Goal: Task Accomplishment & Management: Manage account settings

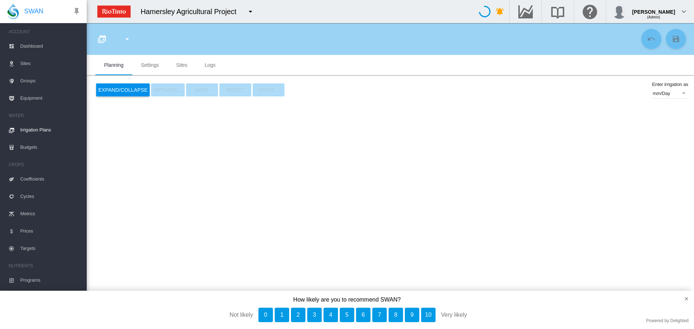
type input "**********"
type input "*"
type input "*****"
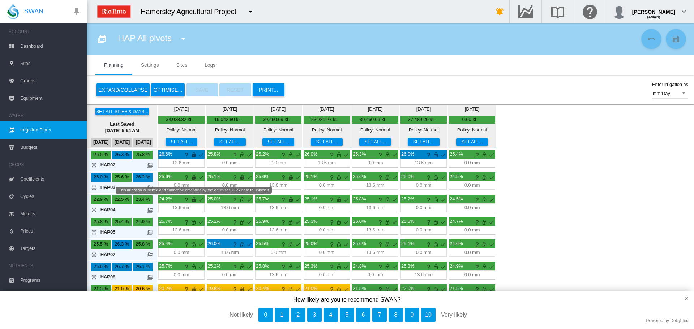
click at [194, 177] on md-icon "This irrigation is locked and cannot be amended by the optimiser. Click here to…" at bounding box center [193, 177] width 9 height 9
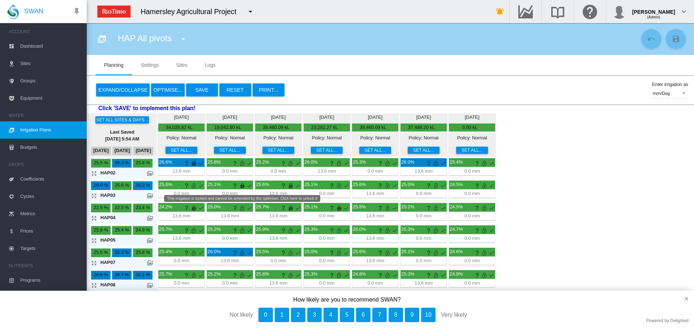
click at [242, 186] on md-icon "This irrigation is locked and cannot be amended by the optimiser. Click here to…" at bounding box center [242, 185] width 9 height 9
click at [289, 186] on md-icon "This irrigation is locked and cannot be amended by the optimiser. Click here to…" at bounding box center [290, 185] width 9 height 9
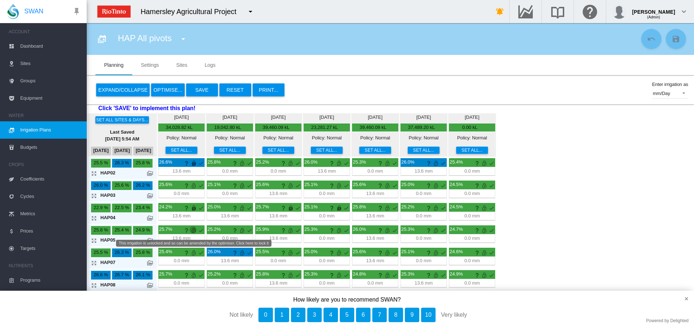
click at [194, 230] on md-icon "This irrigation is unlocked and so can be amended by the optimiser. Click here …" at bounding box center [193, 230] width 9 height 9
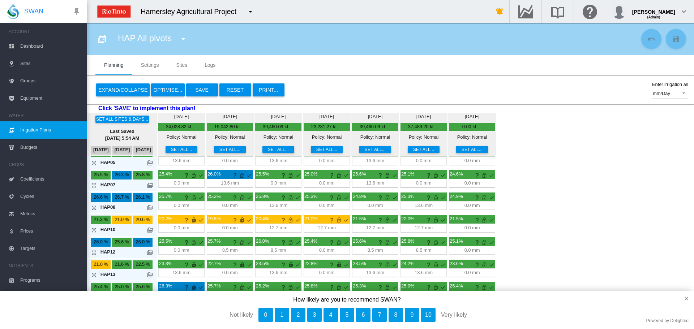
scroll to position [42, 0]
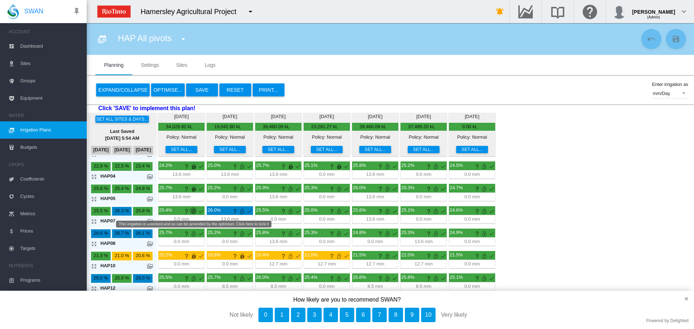
click at [193, 212] on md-icon "This irrigation is unlocked and so can be amended by the optimiser. Click here …" at bounding box center [193, 211] width 9 height 9
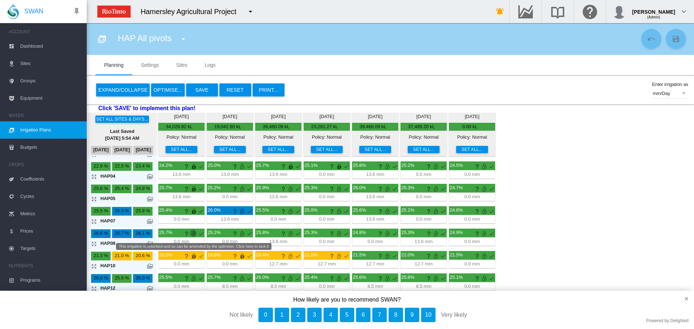
click at [193, 231] on md-icon "This irrigation is unlocked and so can be amended by the optimiser. Click here …" at bounding box center [193, 233] width 9 height 9
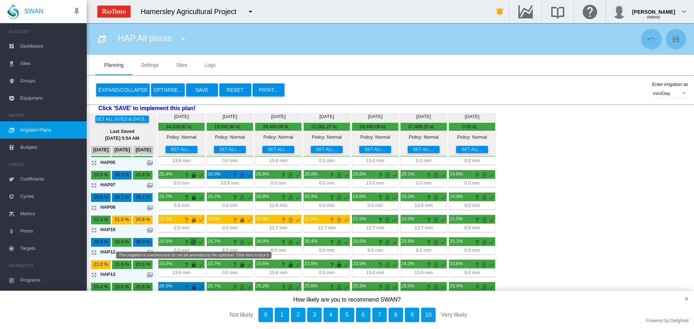
click at [195, 242] on md-icon "This irrigation is unlocked and so can be amended by the optimiser. Click here …" at bounding box center [193, 242] width 9 height 9
click at [125, 117] on button "Set all sites & days..." at bounding box center [121, 119] width 53 height 7
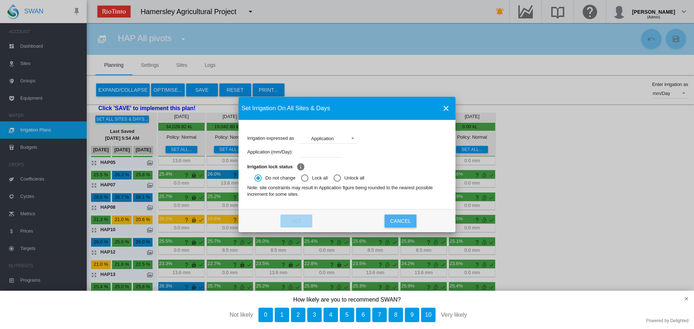
drag, startPoint x: 402, startPoint y: 222, endPoint x: 389, endPoint y: 216, distance: 14.2
click at [400, 222] on button "Cancel" at bounding box center [400, 221] width 32 height 13
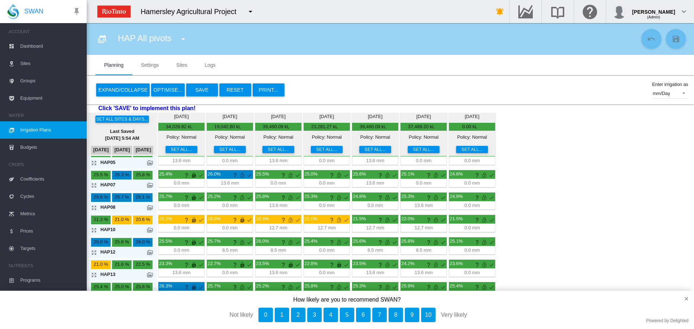
click at [180, 66] on md-tab-item "Sites" at bounding box center [182, 65] width 29 height 20
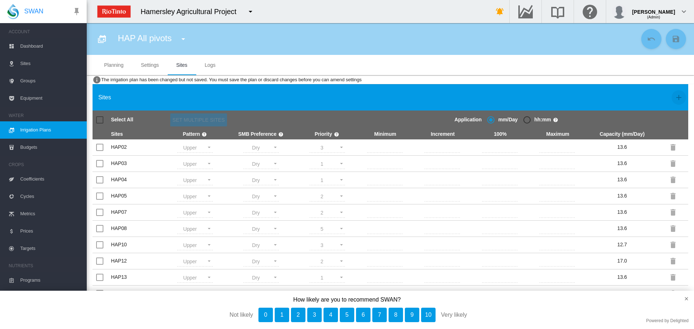
click at [101, 118] on div at bounding box center [99, 119] width 7 height 7
click at [688, 299] on button "×" at bounding box center [682, 299] width 21 height 16
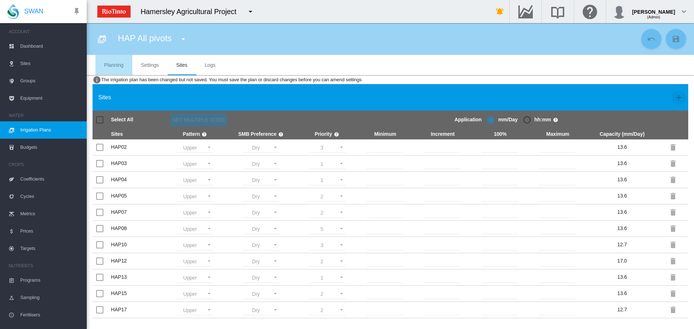
click at [113, 65] on md-tab-item "Planning" at bounding box center [113, 65] width 37 height 20
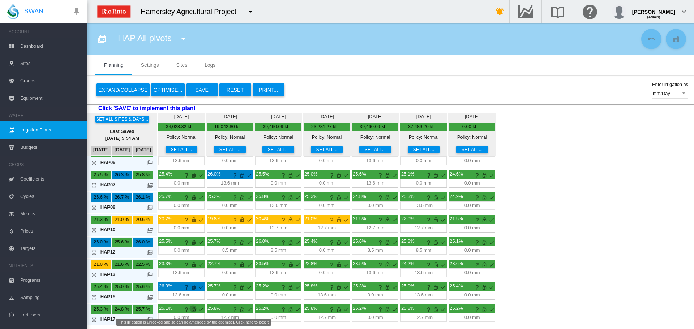
click at [194, 310] on md-icon "This irrigation is unlocked and so can be amended by the optimiser. Click here …" at bounding box center [193, 309] width 9 height 9
click at [151, 229] on md-icon at bounding box center [150, 230] width 6 height 6
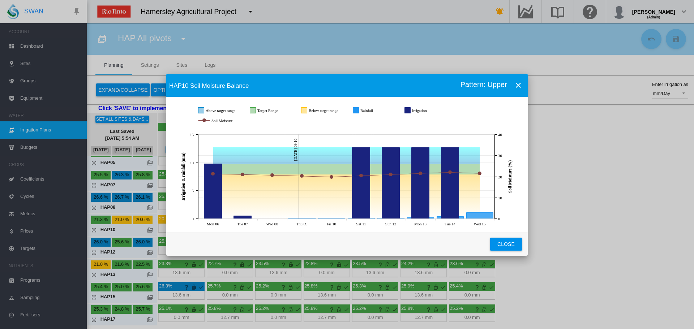
click at [638, 235] on div "HAP10 Soil Moisture Balance Pattern: Upper JavaScript chart by amCharts [DATE] …" at bounding box center [347, 164] width 694 height 329
click at [93, 228] on div "HAP10 Soil Moisture Balance Pattern: Upper JavaScript chart by amCharts [DATE] …" at bounding box center [347, 164] width 694 height 329
click at [517, 83] on md-icon "icon-close" at bounding box center [518, 85] width 9 height 9
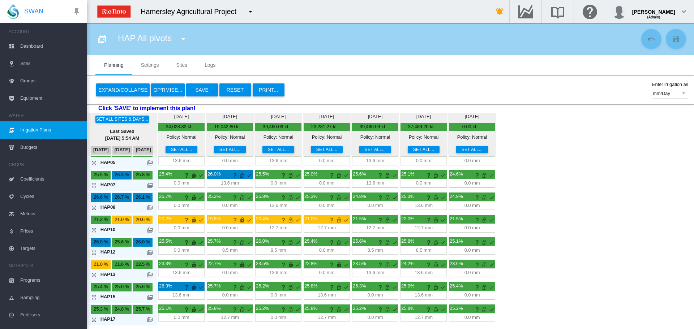
click at [95, 229] on md-icon "icon-arrow-expand" at bounding box center [95, 230] width 9 height 9
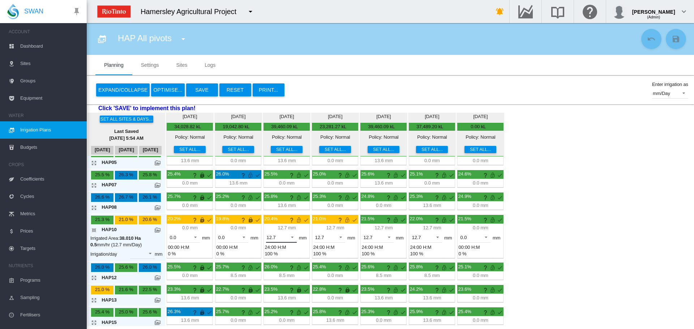
click at [294, 237] on span at bounding box center [290, 236] width 9 height 7
click at [272, 220] on div "0.0" at bounding box center [269, 220] width 7 height 7
click at [339, 237] on span at bounding box center [338, 236] width 9 height 7
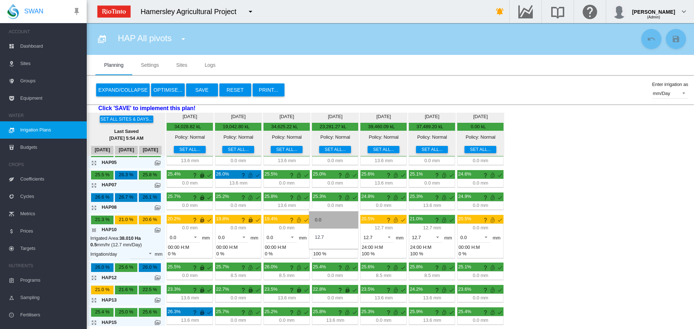
click at [322, 219] on md-option "0.0" at bounding box center [333, 219] width 49 height 17
click at [389, 236] on span at bounding box center [387, 236] width 9 height 7
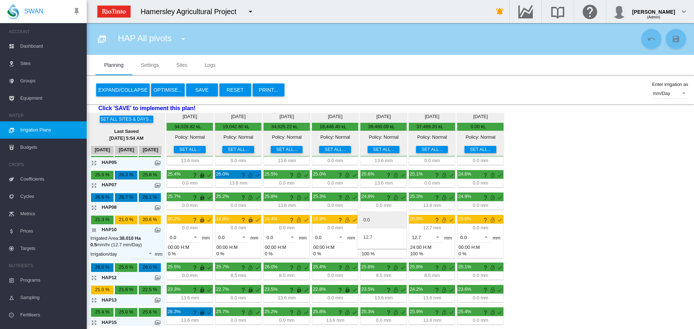
click at [369, 222] on div "0.0" at bounding box center [366, 220] width 7 height 7
click at [437, 237] on span at bounding box center [435, 236] width 9 height 7
click at [418, 222] on md-option "0.0" at bounding box center [430, 219] width 49 height 17
click at [558, 232] on div "Set all sites & days... Last Saved [DATE] 5:54 AM [DATE] [DATE] [DATE] [DATE] 5…" at bounding box center [390, 220] width 607 height 214
click at [96, 230] on md-icon "icon-arrow-collapse" at bounding box center [95, 230] width 9 height 9
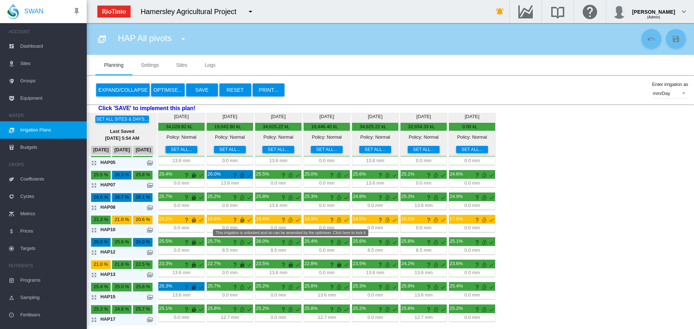
click at [289, 221] on md-icon "This irrigation is unlocked and so can be amended by the optimiser. Click here …" at bounding box center [290, 220] width 9 height 9
click at [336, 220] on md-icon "This irrigation is unlocked and so can be amended by the optimiser. Click here …" at bounding box center [339, 220] width 9 height 9
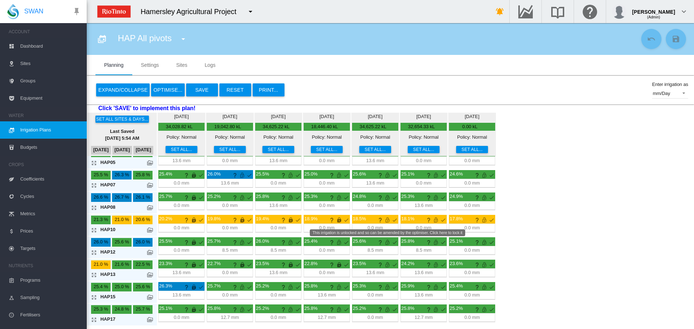
click at [386, 222] on md-icon "This irrigation is unlocked and so can be amended by the optimiser. Click here …" at bounding box center [387, 220] width 9 height 9
click at [435, 223] on md-icon "This irrigation is unlocked and so can be amended by the optimiser. Click here …" at bounding box center [435, 220] width 9 height 9
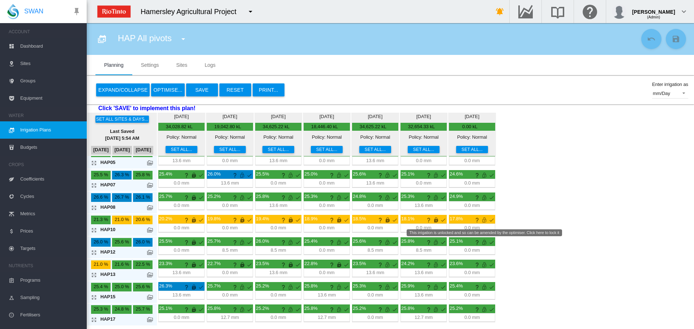
drag, startPoint x: 484, startPoint y: 222, endPoint x: 567, endPoint y: 218, distance: 83.5
click at [486, 220] on md-icon "This irrigation is unlocked and so can be amended by the optimiser. Click here …" at bounding box center [484, 220] width 9 height 9
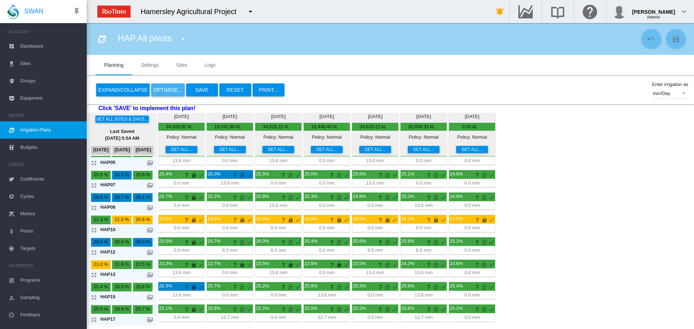
click at [165, 88] on button "OPTIMISE..." at bounding box center [167, 89] width 33 height 13
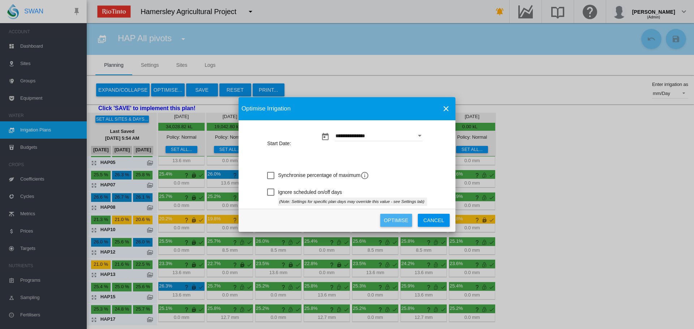
click at [402, 223] on button "Optimise" at bounding box center [396, 220] width 32 height 13
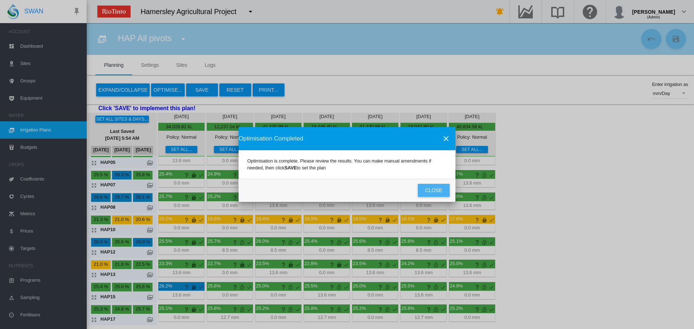
click at [430, 188] on button "Close" at bounding box center [434, 190] width 32 height 13
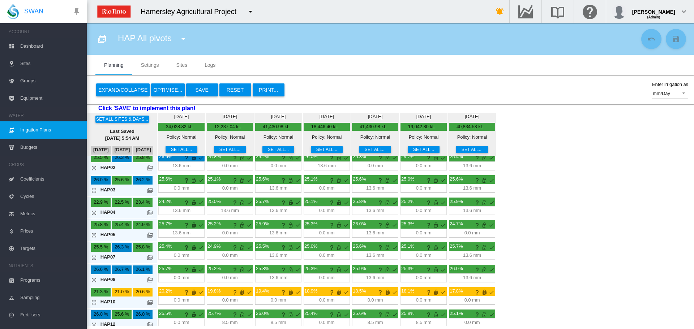
scroll to position [0, 0]
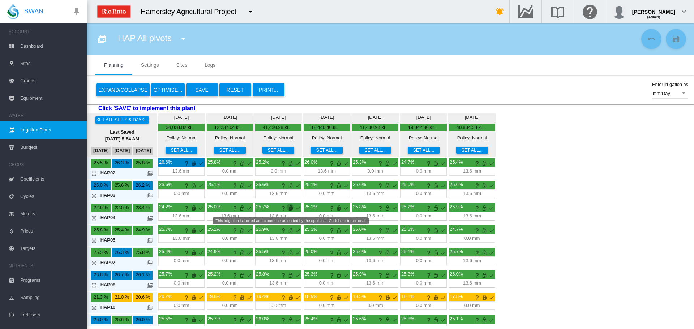
click at [291, 210] on md-icon "This irrigation is locked and cannot be amended by the optimiser. Click here to…" at bounding box center [290, 208] width 9 height 9
click at [339, 209] on md-icon "This irrigation is locked and cannot be amended by the optimiser. Click here to…" at bounding box center [339, 208] width 9 height 9
click at [169, 88] on button "OPTIMISE..." at bounding box center [167, 89] width 33 height 13
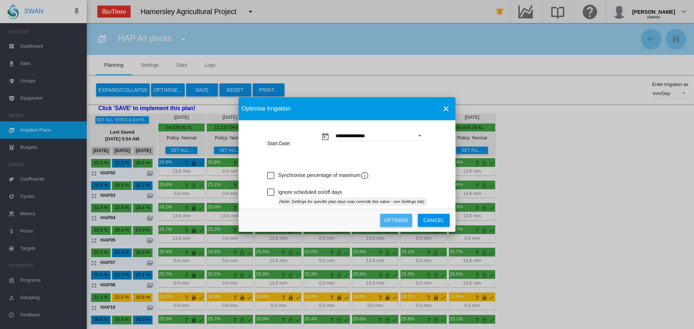
click at [393, 216] on button "Optimise" at bounding box center [396, 220] width 32 height 13
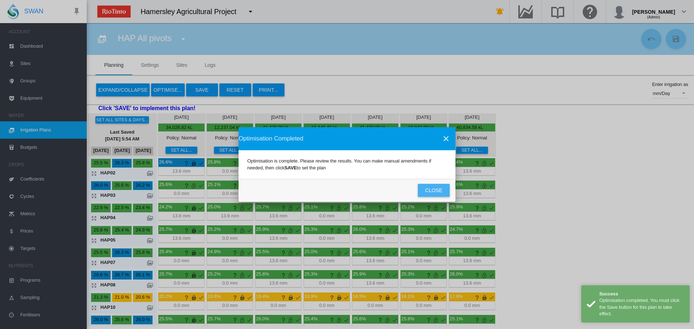
click at [435, 190] on button "Close" at bounding box center [434, 190] width 32 height 13
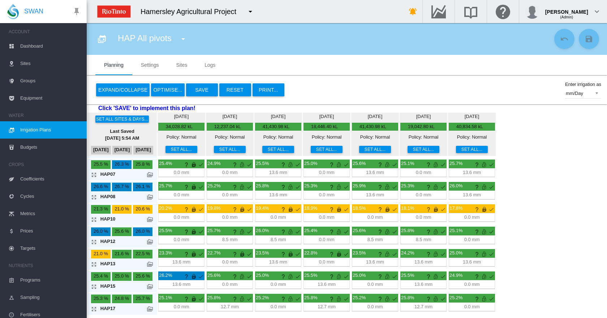
scroll to position [89, 0]
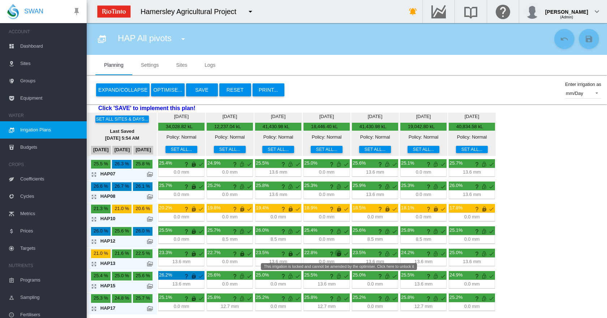
click at [341, 255] on md-icon "This irrigation is locked and cannot be amended by the optimiser. Click here to…" at bounding box center [339, 254] width 9 height 9
click at [291, 255] on md-icon "This irrigation is locked and cannot be amended by the optimiser. Click here to…" at bounding box center [290, 254] width 9 height 9
click at [245, 254] on md-icon "This is normally a water-on day for this site" at bounding box center [249, 254] width 9 height 9
click at [241, 253] on md-icon "This irrigation is locked and cannot be amended by the optimiser. Click here to…" at bounding box center [242, 254] width 9 height 9
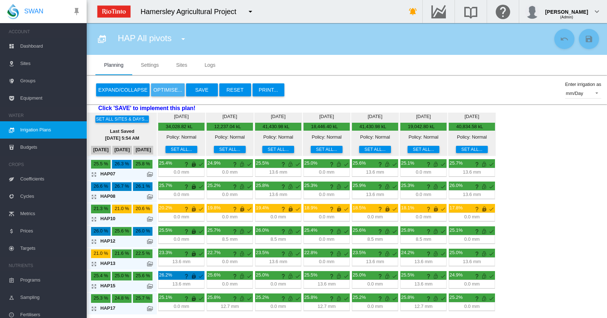
click at [170, 86] on button "OPTIMISE..." at bounding box center [167, 89] width 33 height 13
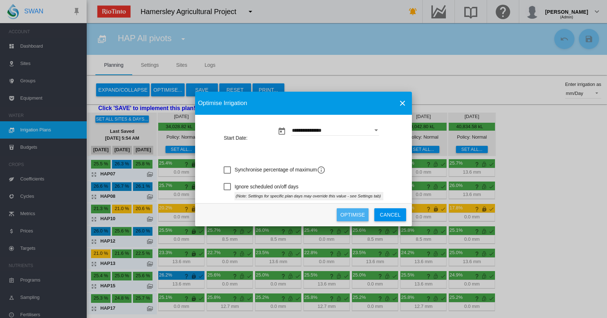
click at [345, 211] on button "Optimise" at bounding box center [353, 215] width 32 height 13
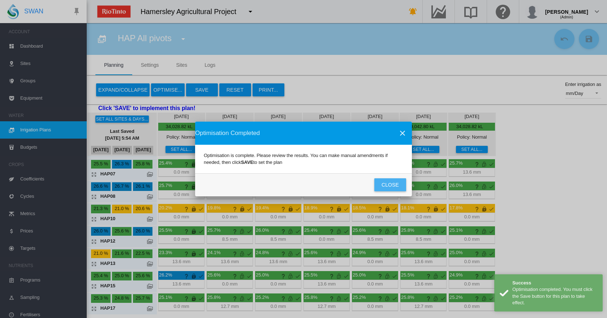
click at [390, 185] on button "Close" at bounding box center [390, 185] width 32 height 13
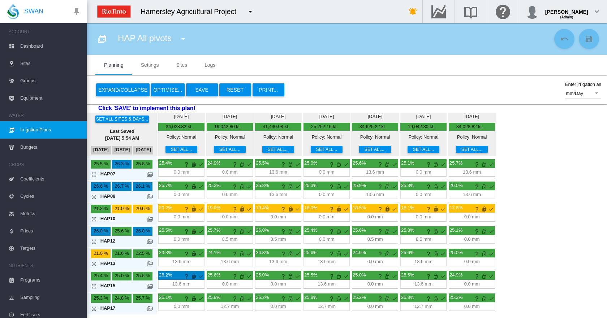
click at [553, 225] on div "Set all sites & days... Last Saved [DATE] 5:54 AM [DATE] [DATE] [DATE] [DATE] 5…" at bounding box center [347, 214] width 520 height 203
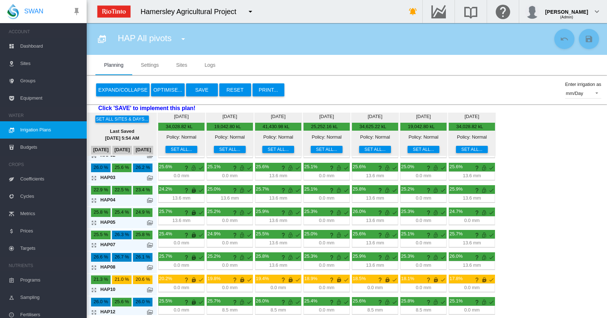
scroll to position [0, 0]
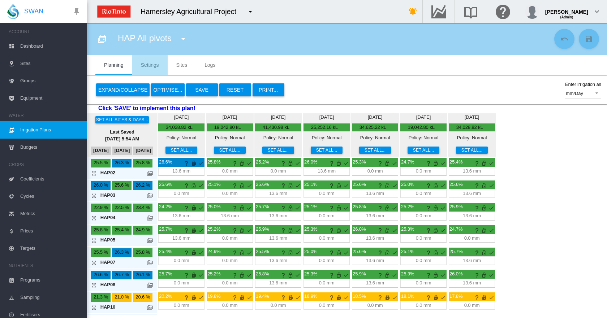
click at [155, 67] on md-tab-item "Settings" at bounding box center [149, 65] width 35 height 20
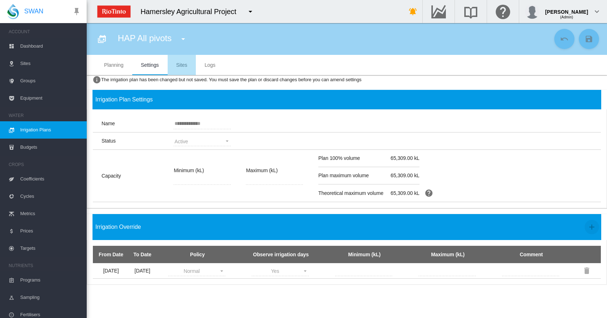
click at [183, 68] on md-tab-item "Sites" at bounding box center [182, 65] width 29 height 20
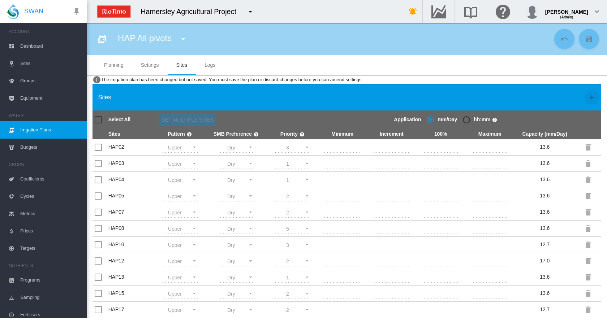
scroll to position [5, 0]
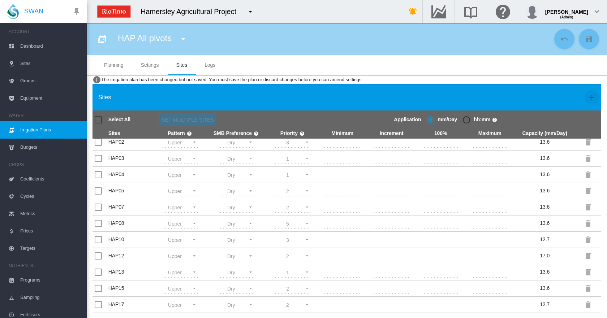
click at [26, 64] on span "Sites" at bounding box center [50, 63] width 61 height 17
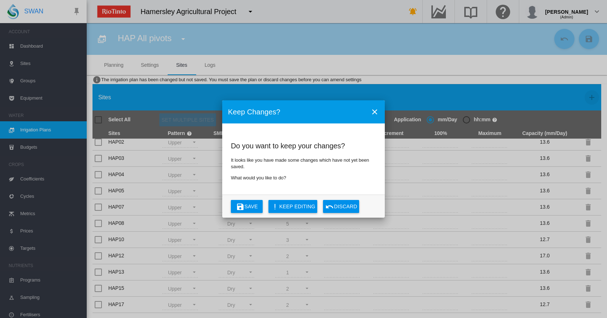
click at [26, 64] on div "Keep Changes? Do you want to keep your changes? It looks like you have made som…" at bounding box center [303, 159] width 607 height 318
click at [253, 204] on button "Save" at bounding box center [247, 206] width 32 height 13
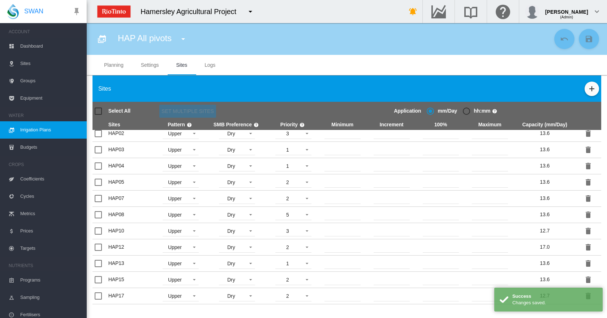
scroll to position [0, 0]
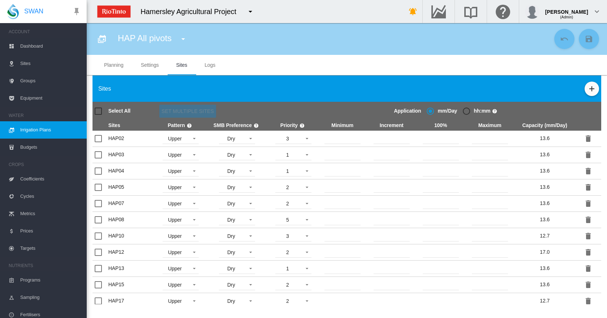
click at [29, 64] on span "Sites" at bounding box center [50, 63] width 61 height 17
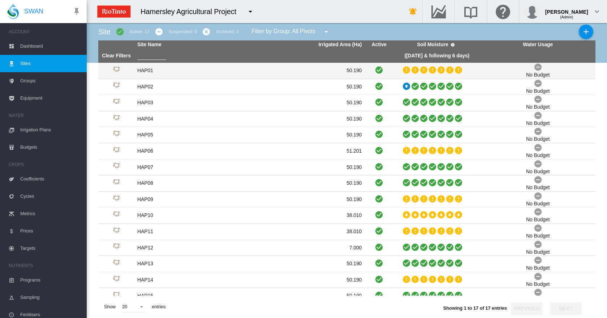
click at [376, 71] on icon at bounding box center [379, 69] width 9 height 9
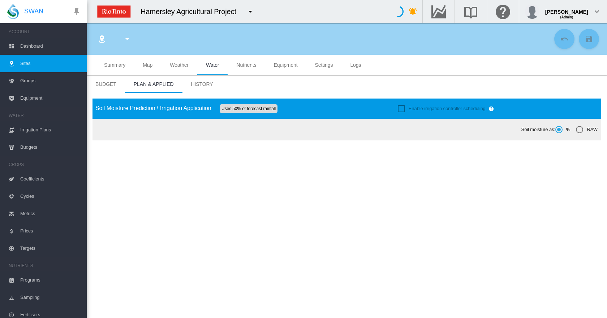
type input "******"
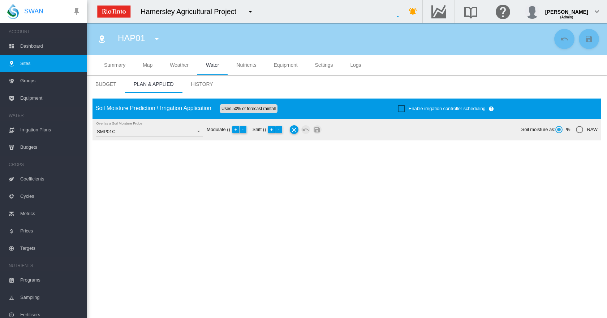
type input "*****"
type input "*********"
type input "***"
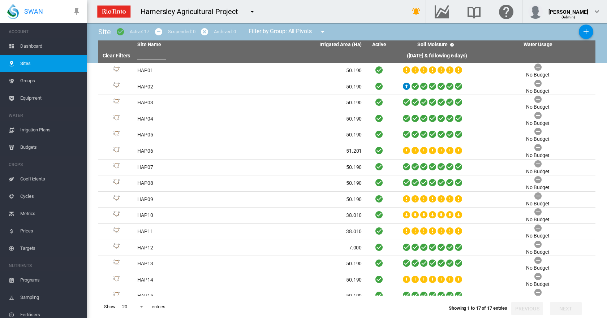
click at [19, 47] on link "Dashboard" at bounding box center [43, 46] width 87 height 17
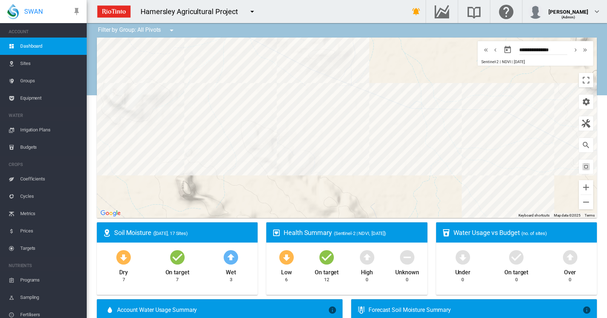
click at [25, 181] on span "Coefficients" at bounding box center [50, 179] width 61 height 17
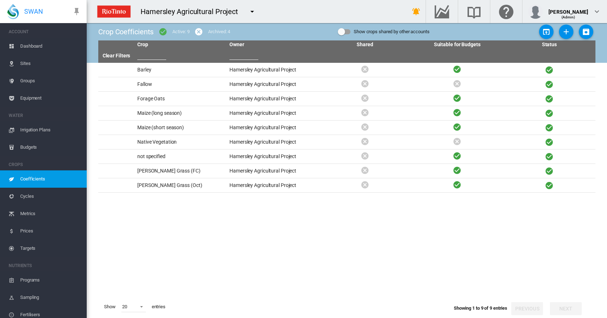
click at [31, 129] on span "Irrigation Plans" at bounding box center [50, 129] width 61 height 17
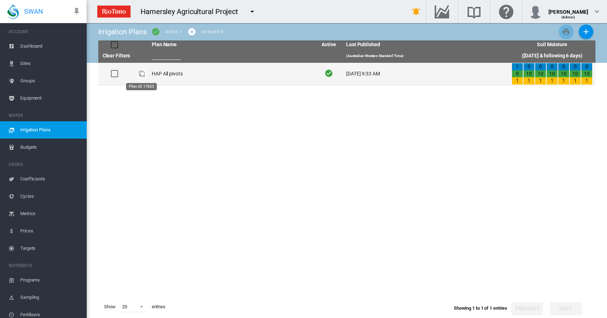
click at [141, 73] on img "Plan Id: 17653" at bounding box center [141, 73] width 9 height 9
click at [155, 75] on td "HAP All pivots" at bounding box center [232, 74] width 166 height 22
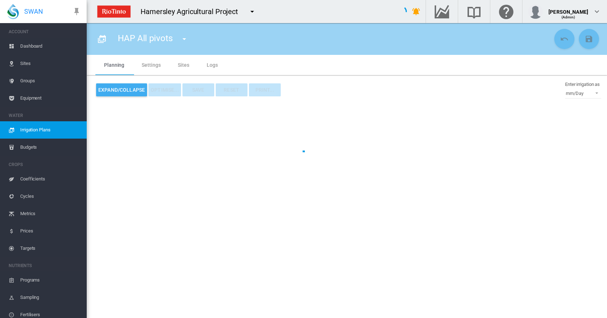
type input "**********"
type input "*"
type input "*****"
